Goal: Complete application form: Complete application form

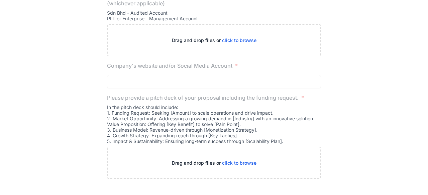
scroll to position [1277, 0]
click at [249, 41] on span "click to browse" at bounding box center [239, 40] width 34 height 6
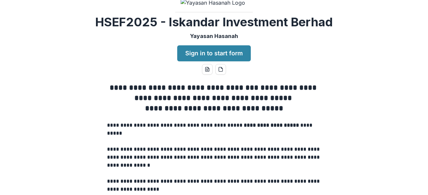
scroll to position [0, 0]
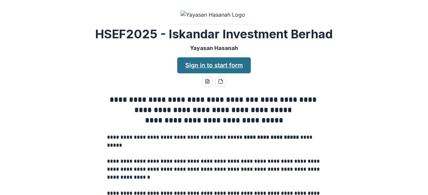
click at [214, 74] on link "Sign in to start form" at bounding box center [214, 65] width 74 height 16
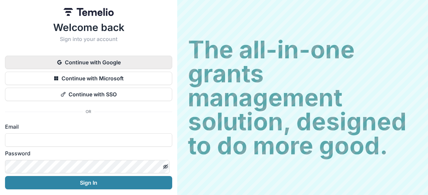
click at [134, 66] on button "Continue with Google" at bounding box center [88, 62] width 167 height 13
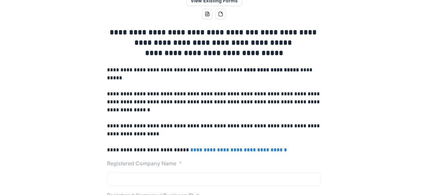
scroll to position [33, 0]
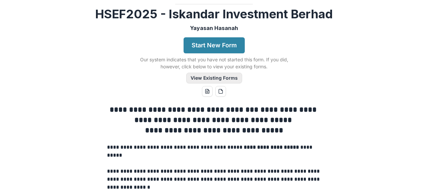
click at [210, 84] on button "View Existing Forms" at bounding box center [214, 78] width 56 height 11
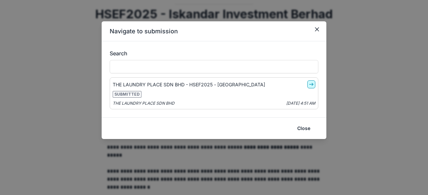
click at [313, 85] on icon "go-to" at bounding box center [310, 84] width 5 height 5
